Goal: Task Accomplishment & Management: Use online tool/utility

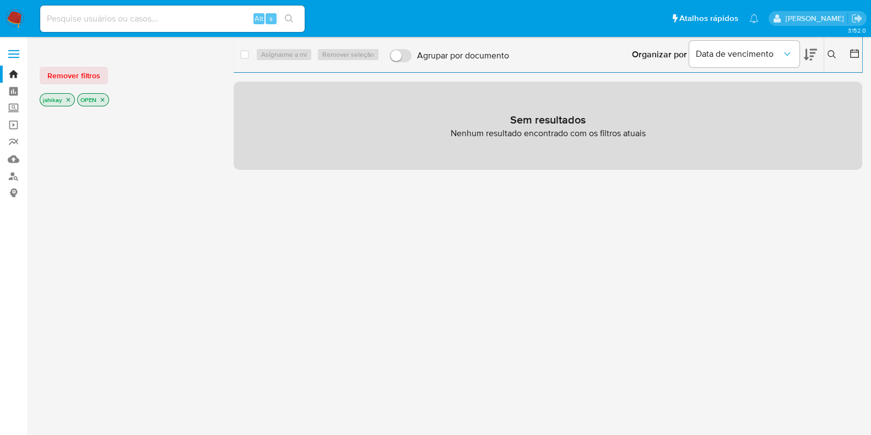
click at [14, 11] on img at bounding box center [15, 18] width 19 height 19
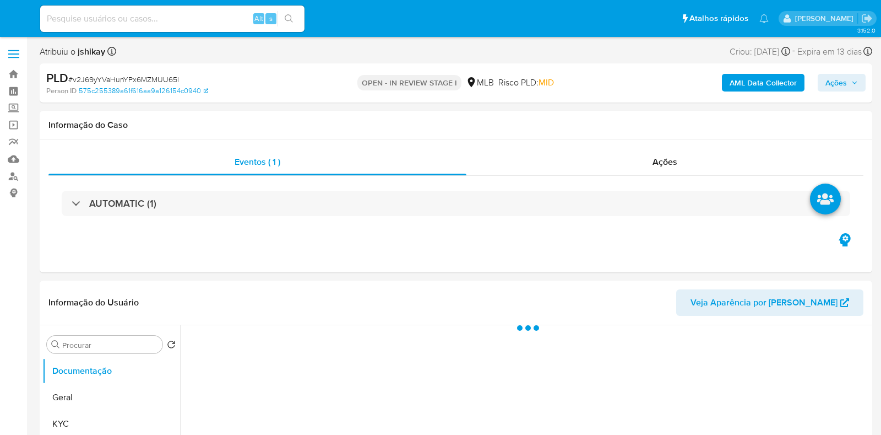
select select "10"
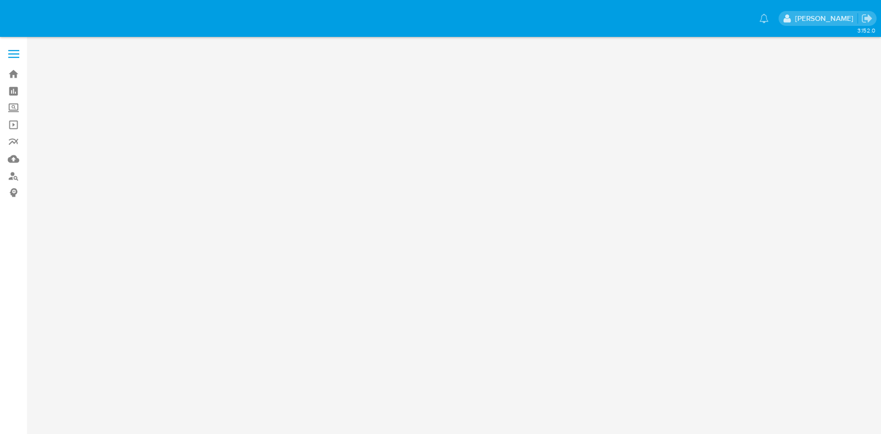
select select "10"
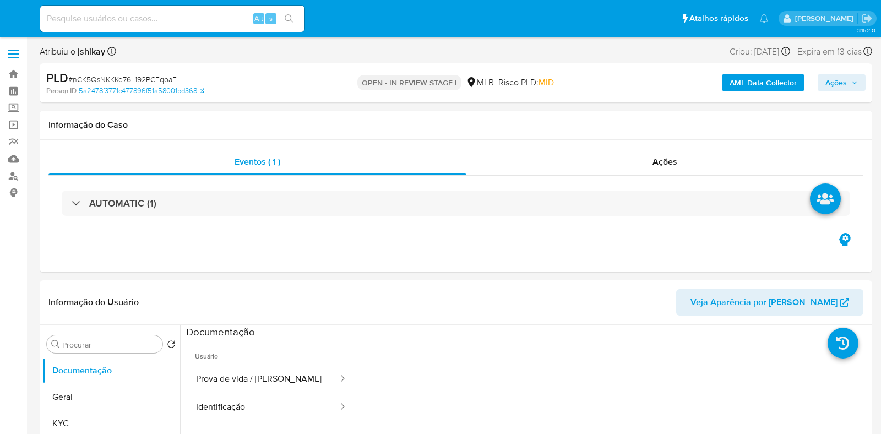
select select "10"
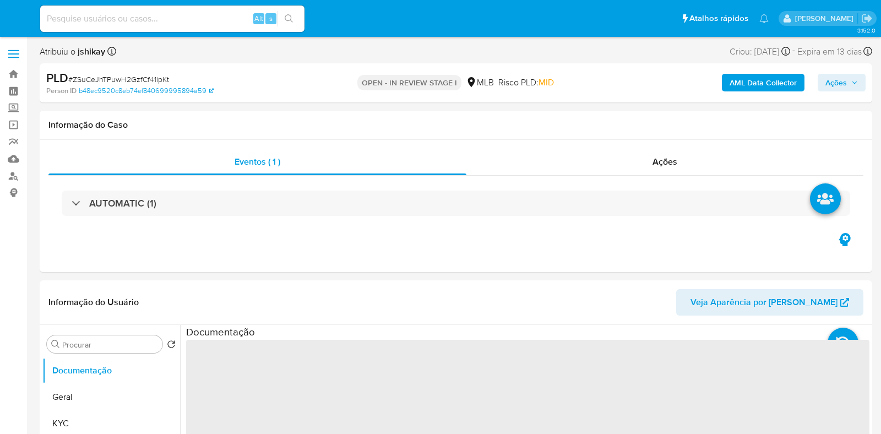
select select "10"
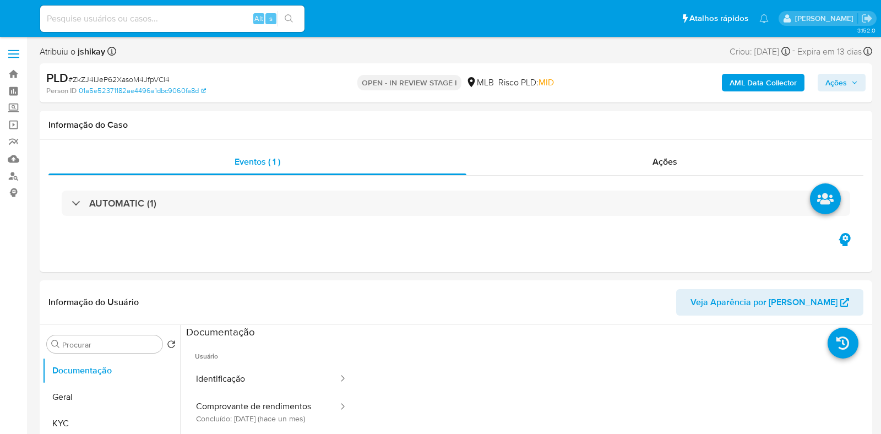
select select "10"
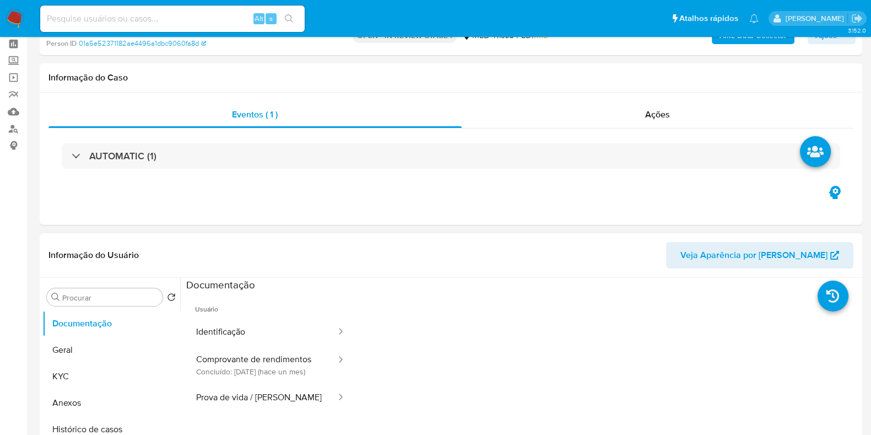
scroll to position [68, 0]
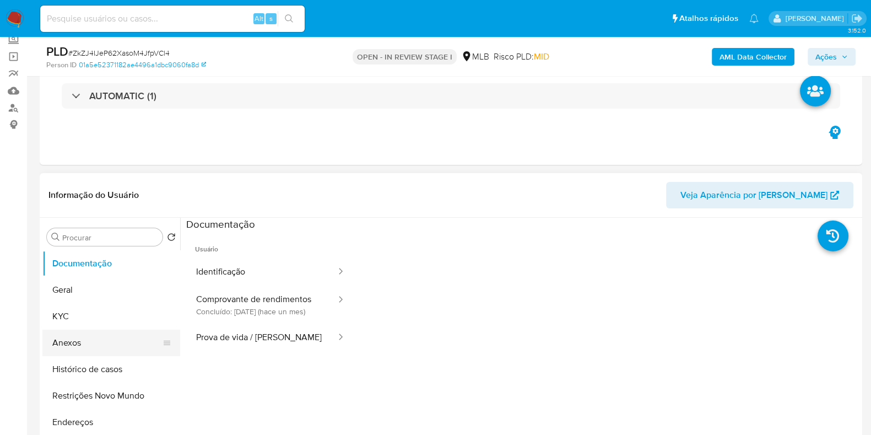
click at [96, 340] on button "Anexos" at bounding box center [106, 342] width 129 height 26
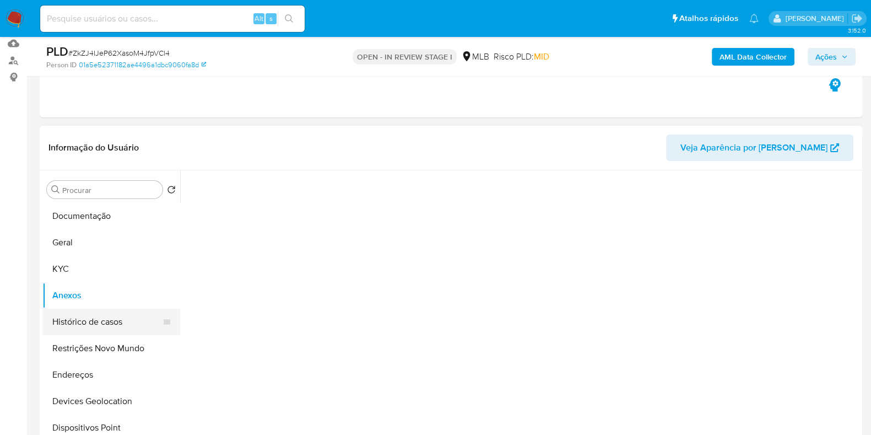
scroll to position [137, 0]
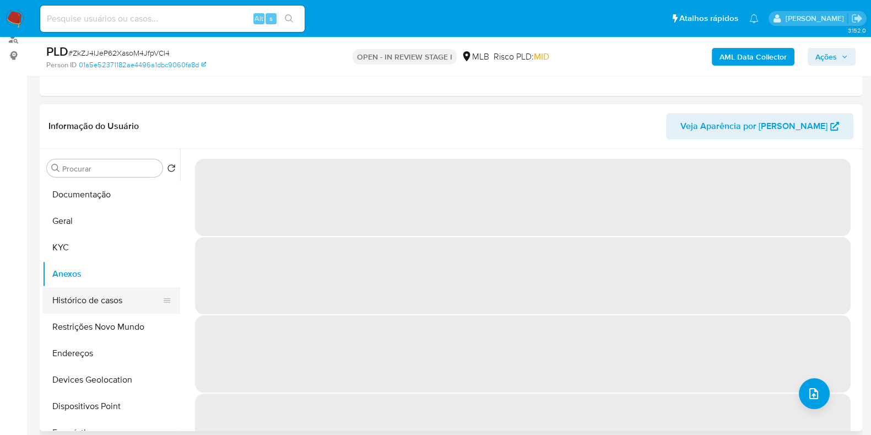
click at [113, 304] on button "Histórico de casos" at bounding box center [106, 300] width 129 height 26
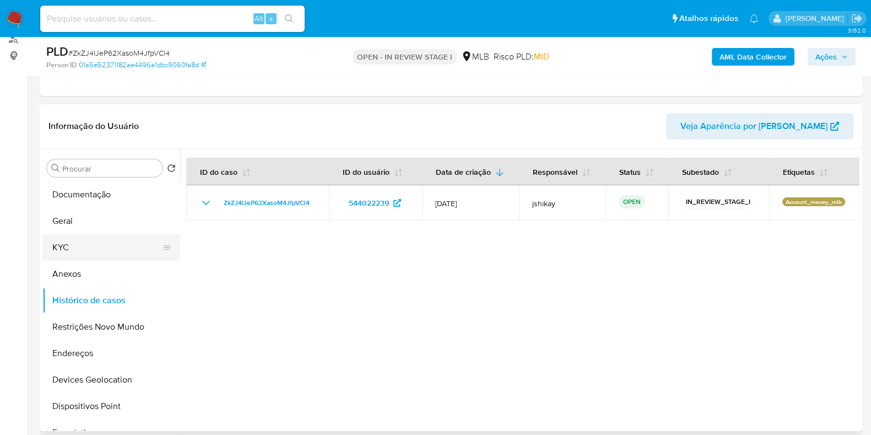
click at [105, 247] on button "KYC" at bounding box center [106, 247] width 129 height 26
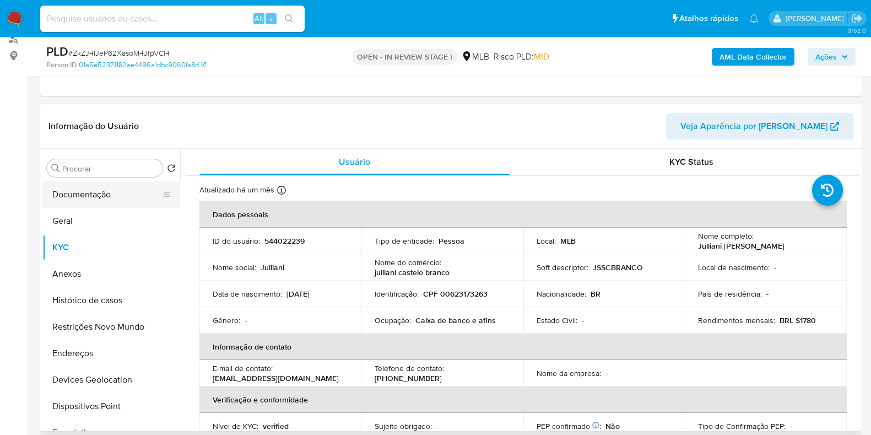
drag, startPoint x: 124, startPoint y: 199, endPoint x: 127, endPoint y: 194, distance: 6.2
click at [124, 198] on button "Documentação" at bounding box center [106, 194] width 129 height 26
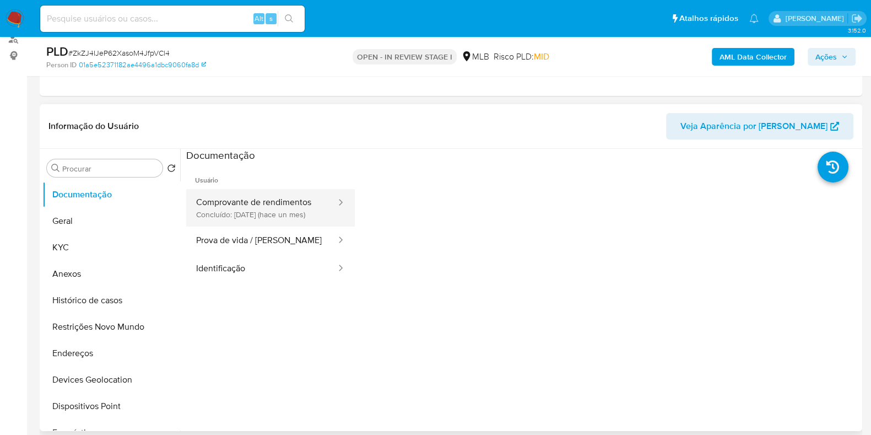
click at [232, 212] on button "Comprovante de rendimentos Concluído: 16/07/2025 (hace un mes)" at bounding box center [261, 207] width 151 height 37
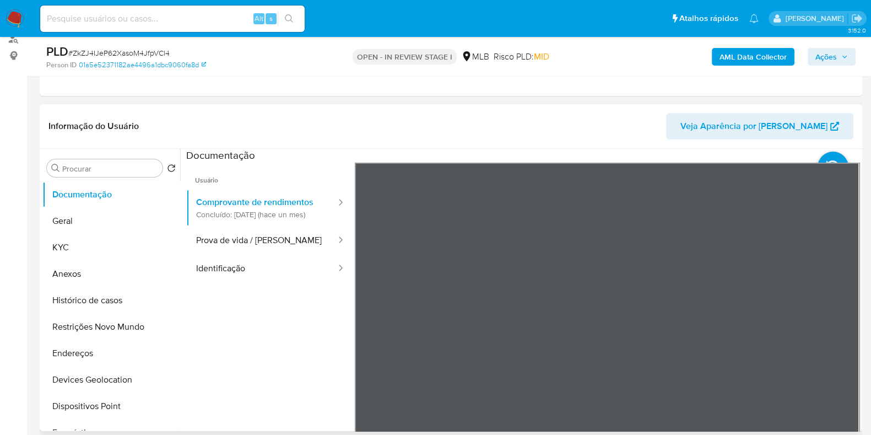
click at [529, 136] on div "Informação do Usuário Veja Aparência por Pessoa Procurar Retornar ao pedido pad…" at bounding box center [451, 267] width 822 height 327
